Goal: Task Accomplishment & Management: Manage account settings

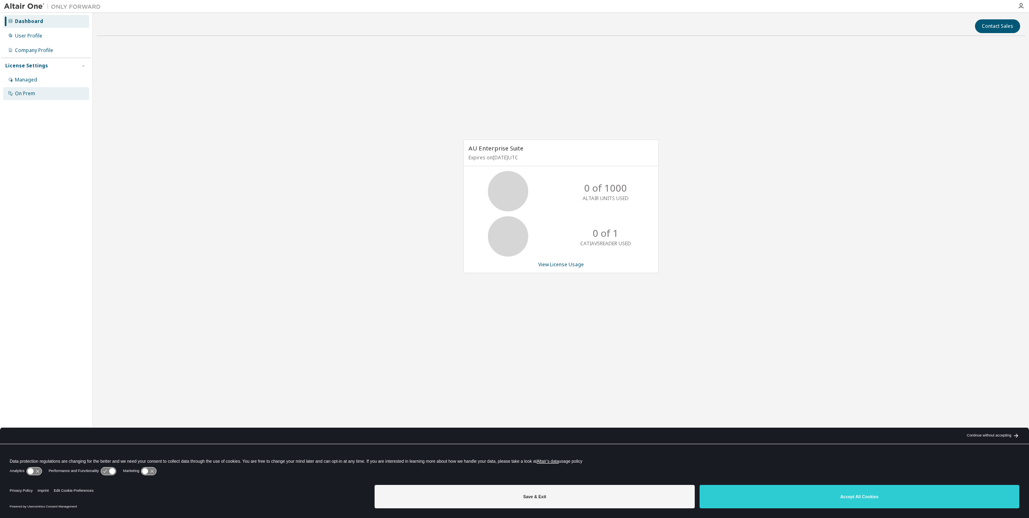
click at [19, 93] on div "On Prem" at bounding box center [25, 93] width 20 height 6
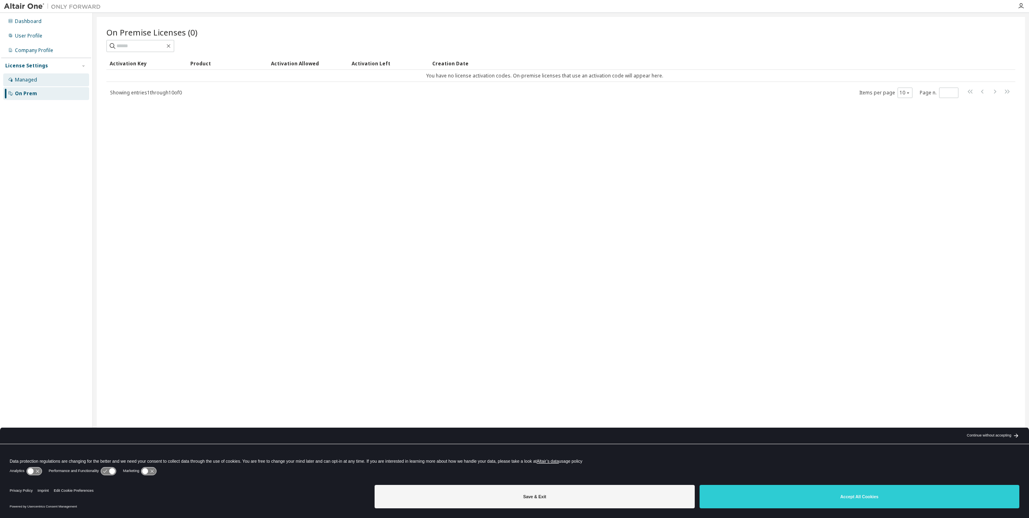
click at [37, 79] on div "Managed" at bounding box center [46, 79] width 86 height 13
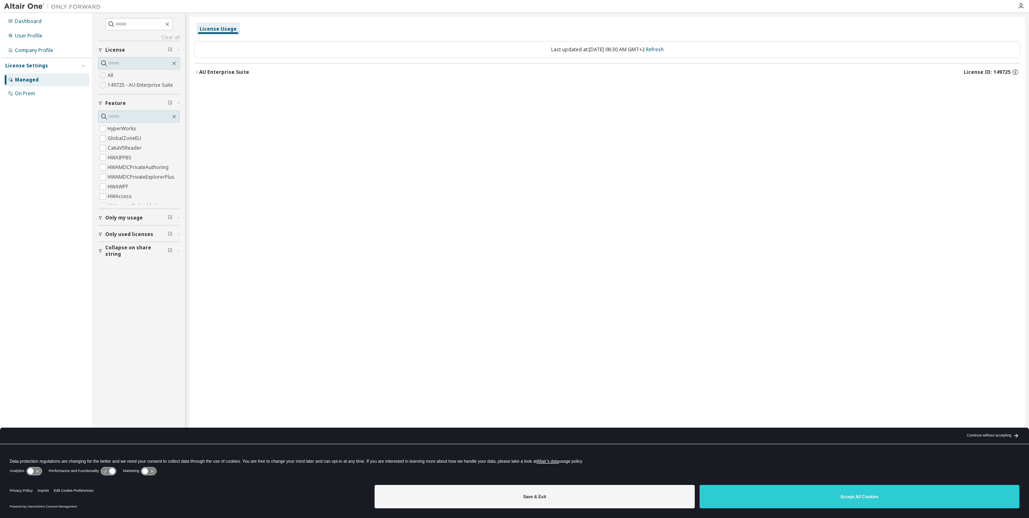
click at [116, 217] on span "Only my usage" at bounding box center [123, 217] width 37 height 6
click at [141, 254] on span "Only used licenses" at bounding box center [129, 257] width 48 height 6
click at [138, 297] on span "Collapse on share string" at bounding box center [136, 297] width 62 height 13
click at [214, 72] on div "AU Enterprise Suite" at bounding box center [224, 72] width 50 height 6
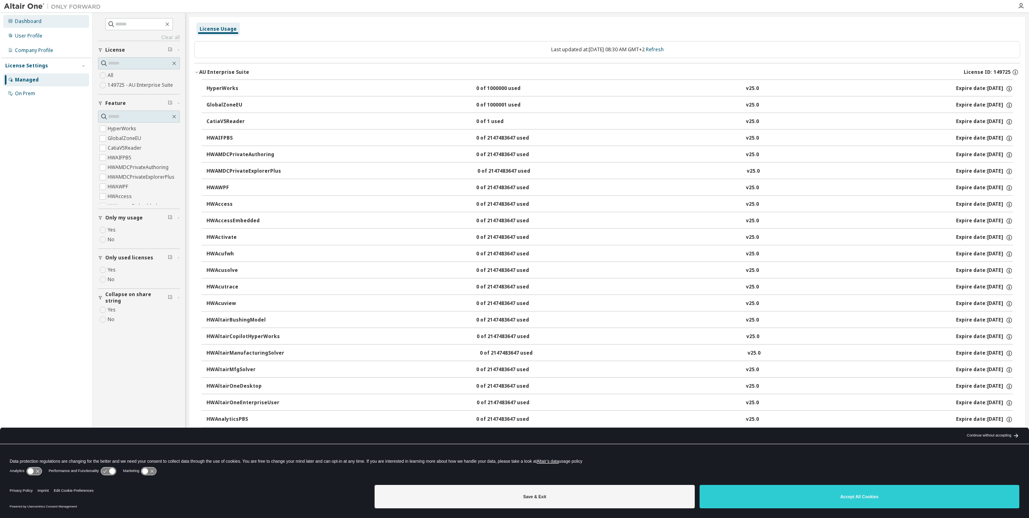
click at [51, 23] on div "Dashboard" at bounding box center [46, 21] width 86 height 13
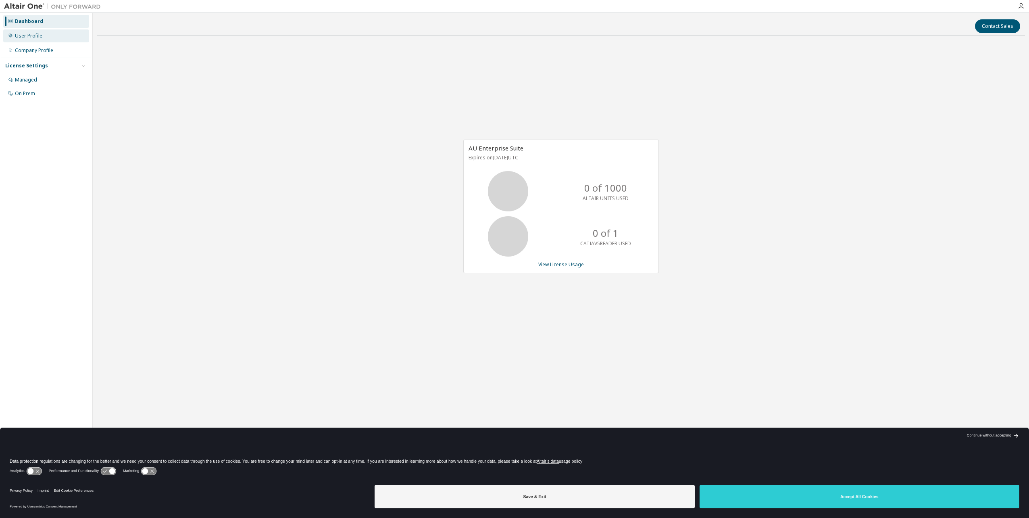
click at [46, 32] on div "User Profile" at bounding box center [46, 35] width 86 height 13
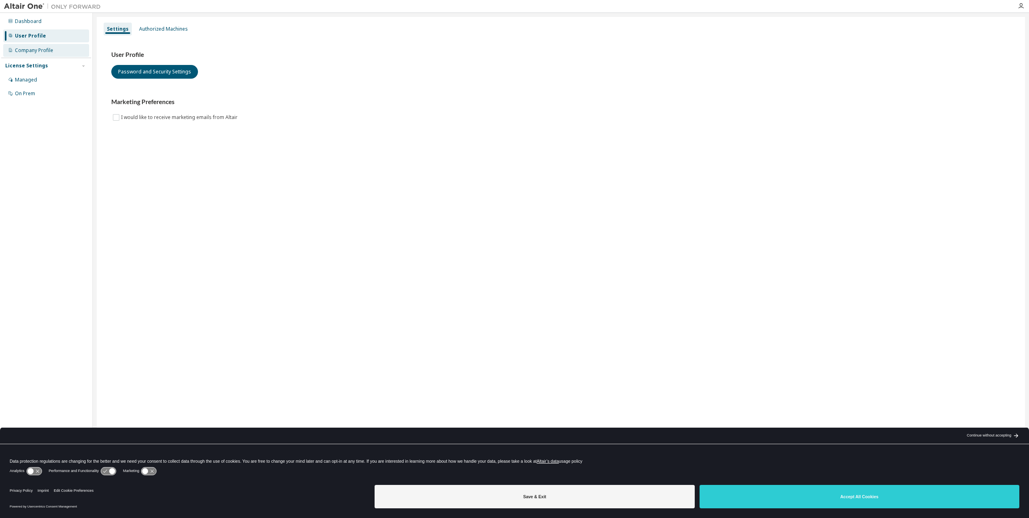
click at [42, 52] on div "Company Profile" at bounding box center [34, 50] width 38 height 6
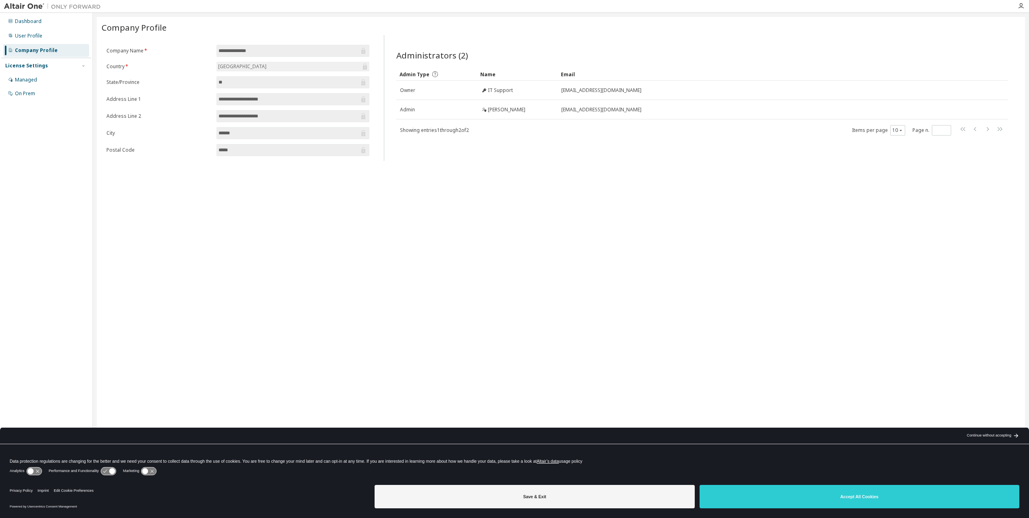
click at [572, 188] on div "**********" at bounding box center [561, 253] width 928 height 473
click at [589, 500] on button "Save & Exit" at bounding box center [534, 495] width 320 height 23
